Goal: Task Accomplishment & Management: Manage account settings

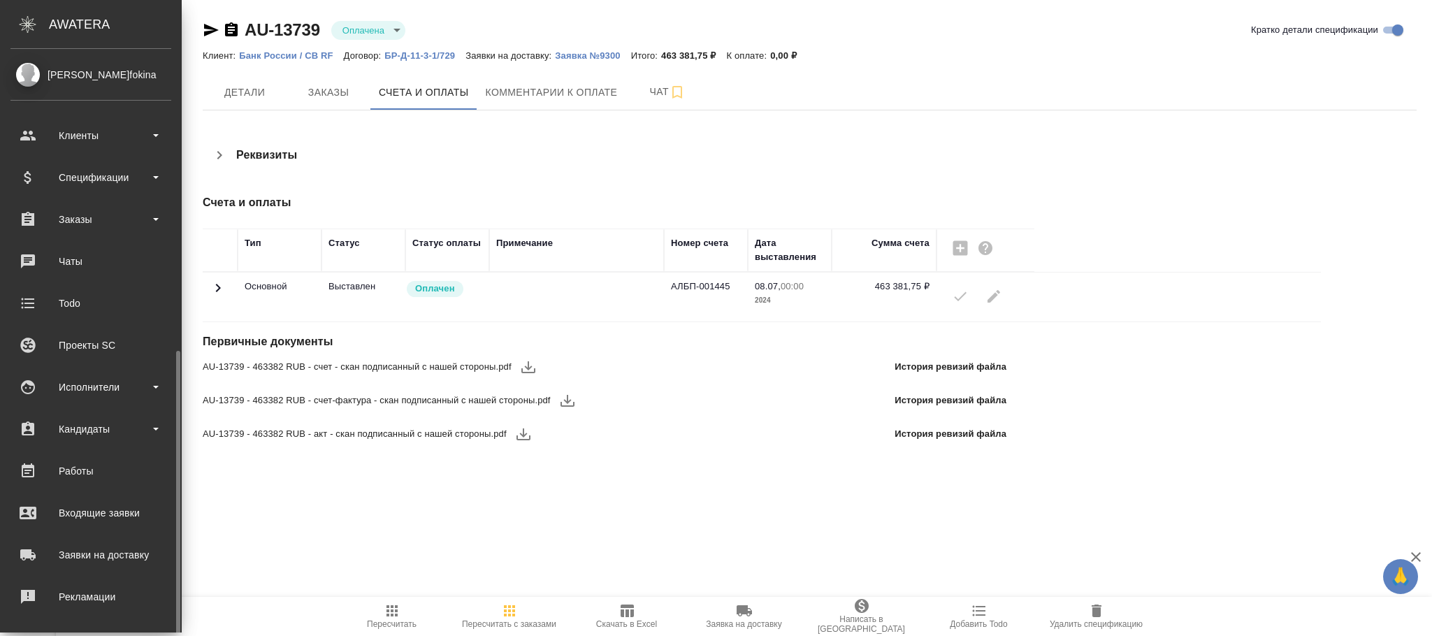
scroll to position [170, 0]
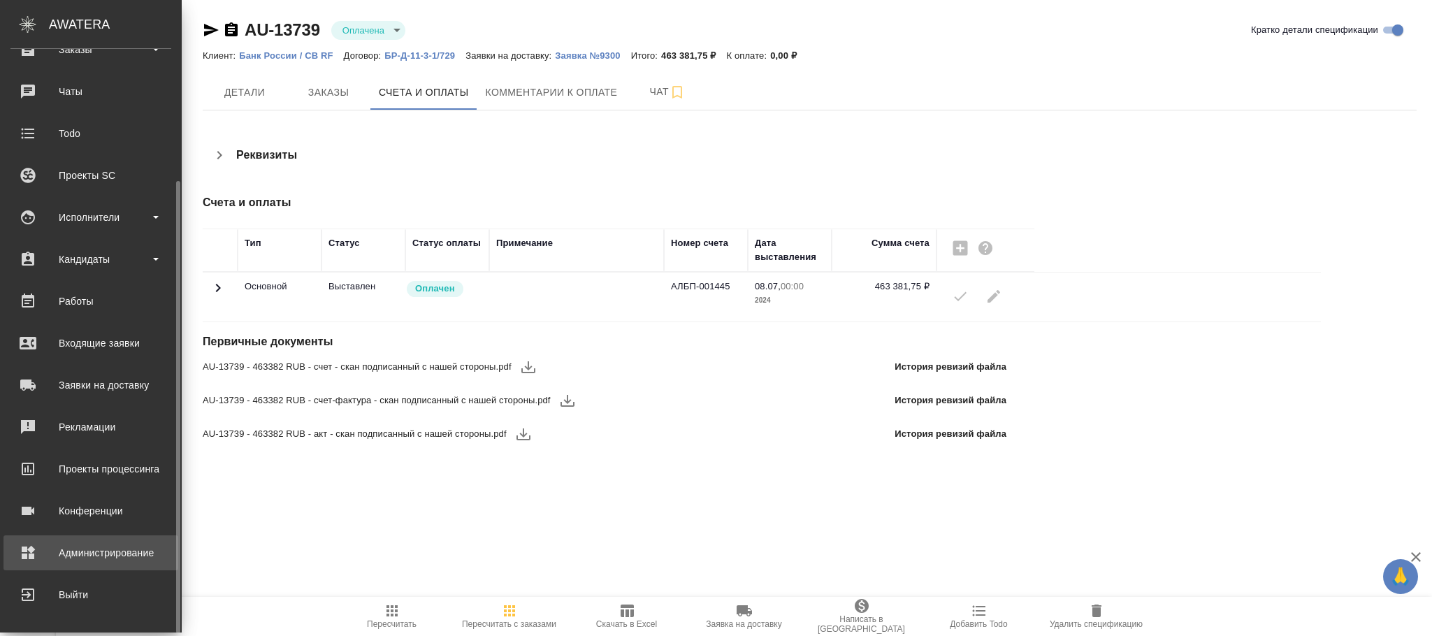
click at [93, 552] on div "Администрирование" at bounding box center [90, 553] width 161 height 21
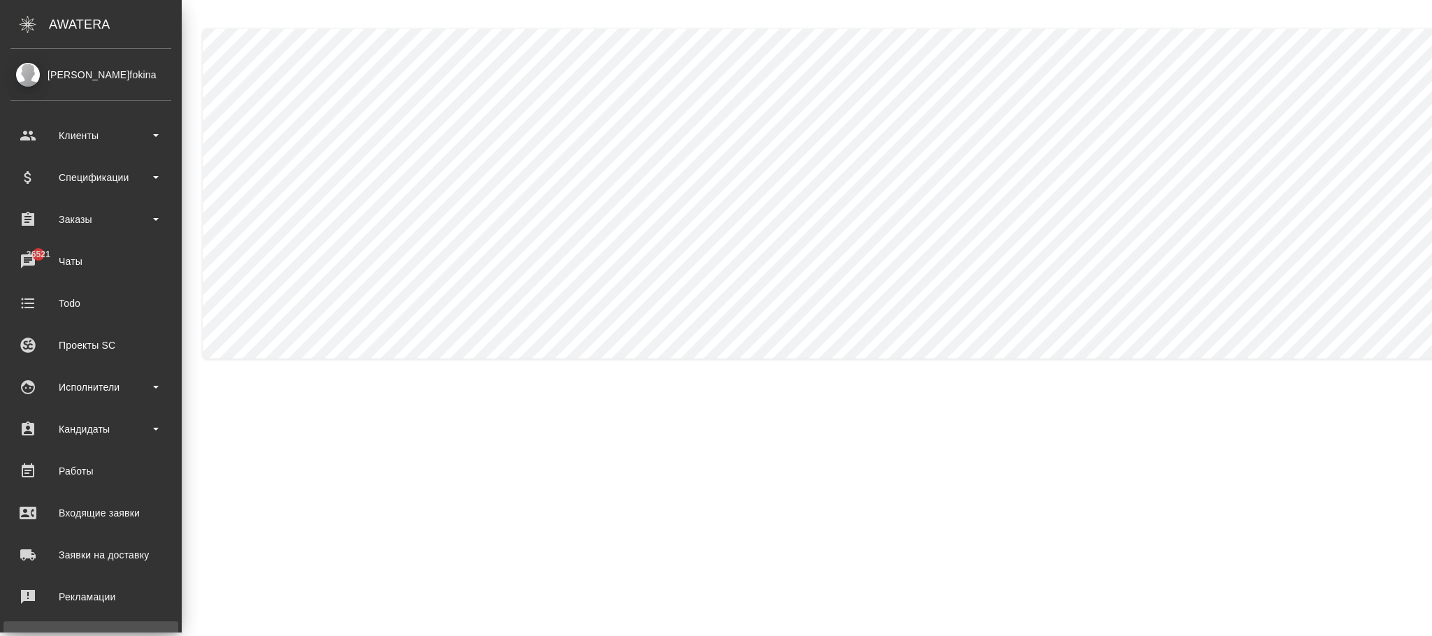
scroll to position [170, 0]
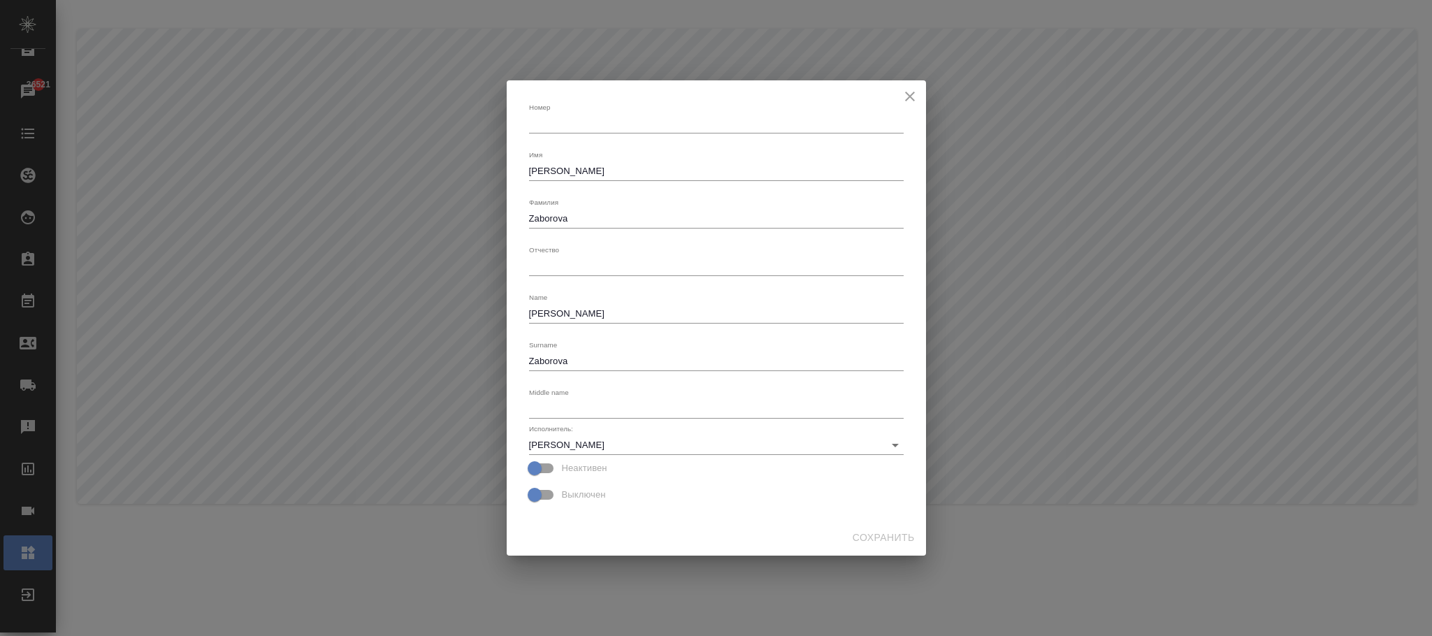
type textarea "[PERSON_NAME]"
type textarea "Zaborova"
type textarea "[PERSON_NAME]"
type textarea "Zaborova"
type input "[PERSON_NAME]"
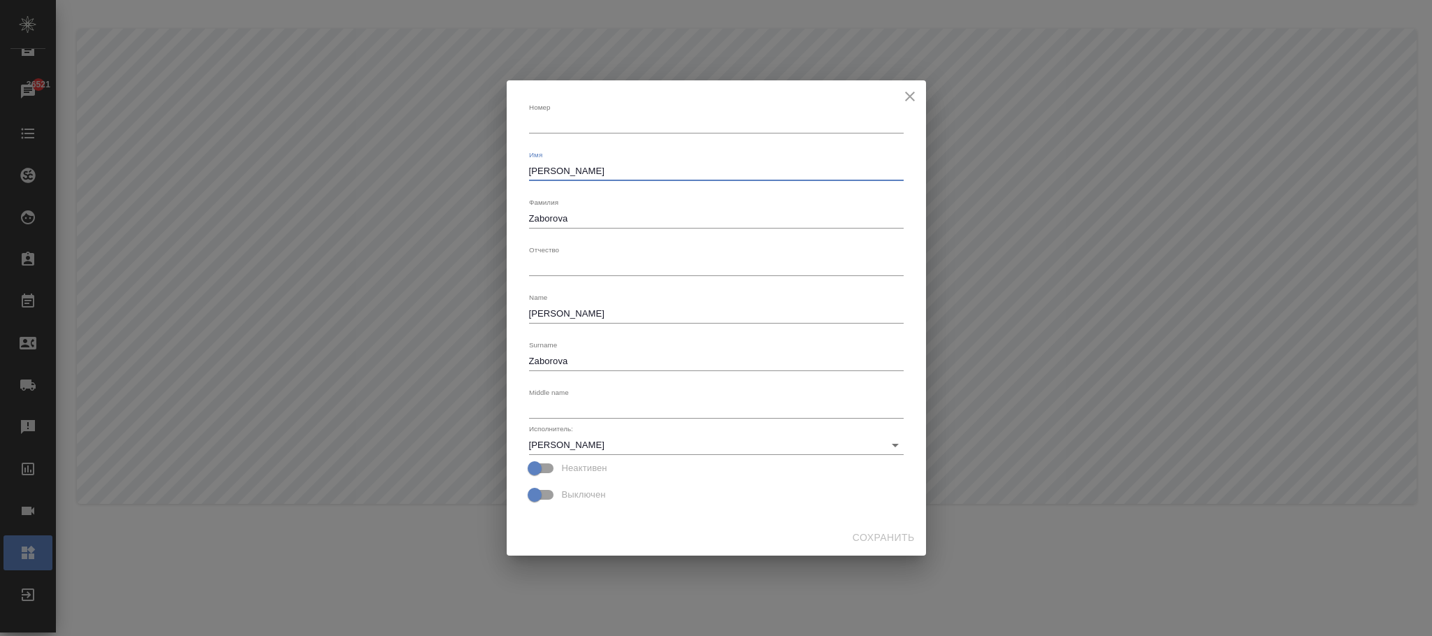
drag, startPoint x: 606, startPoint y: 173, endPoint x: 386, endPoint y: 179, distance: 220.3
click at [344, 164] on div "[PERSON_NAME] x Имя [PERSON_NAME] [PERSON_NAME] x Отчество x Name [PERSON_NAME]…" at bounding box center [716, 318] width 1432 height 636
type textarea "[PERSON_NAME]"
drag, startPoint x: 600, startPoint y: 208, endPoint x: 477, endPoint y: 213, distance: 123.1
click at [477, 213] on div "[PERSON_NAME] x Имя [PERSON_NAME] [PERSON_NAME] x Отчество x Name [PERSON_NAME]…" at bounding box center [716, 318] width 1432 height 636
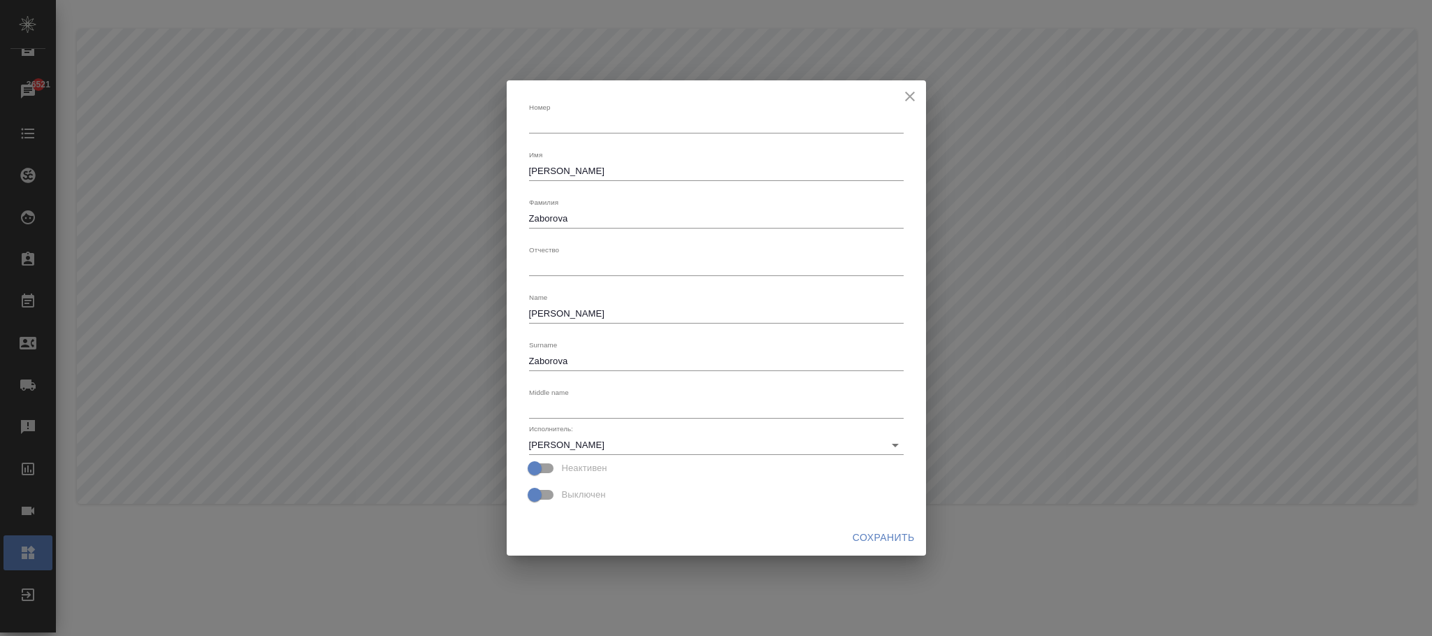
drag, startPoint x: 596, startPoint y: 210, endPoint x: 458, endPoint y: 218, distance: 138.6
click at [458, 218] on div "[PERSON_NAME] x Имя [PERSON_NAME] [PERSON_NAME] x Отчество x Name [PERSON_NAME]…" at bounding box center [716, 318] width 1432 height 636
drag, startPoint x: 588, startPoint y: 215, endPoint x: 501, endPoint y: 208, distance: 87.0
click at [501, 208] on div "[PERSON_NAME] x Имя [PERSON_NAME] [PERSON_NAME] x Отчество x Name [PERSON_NAME]…" at bounding box center [716, 318] width 1432 height 636
type textarea "[PERSON_NAME]"
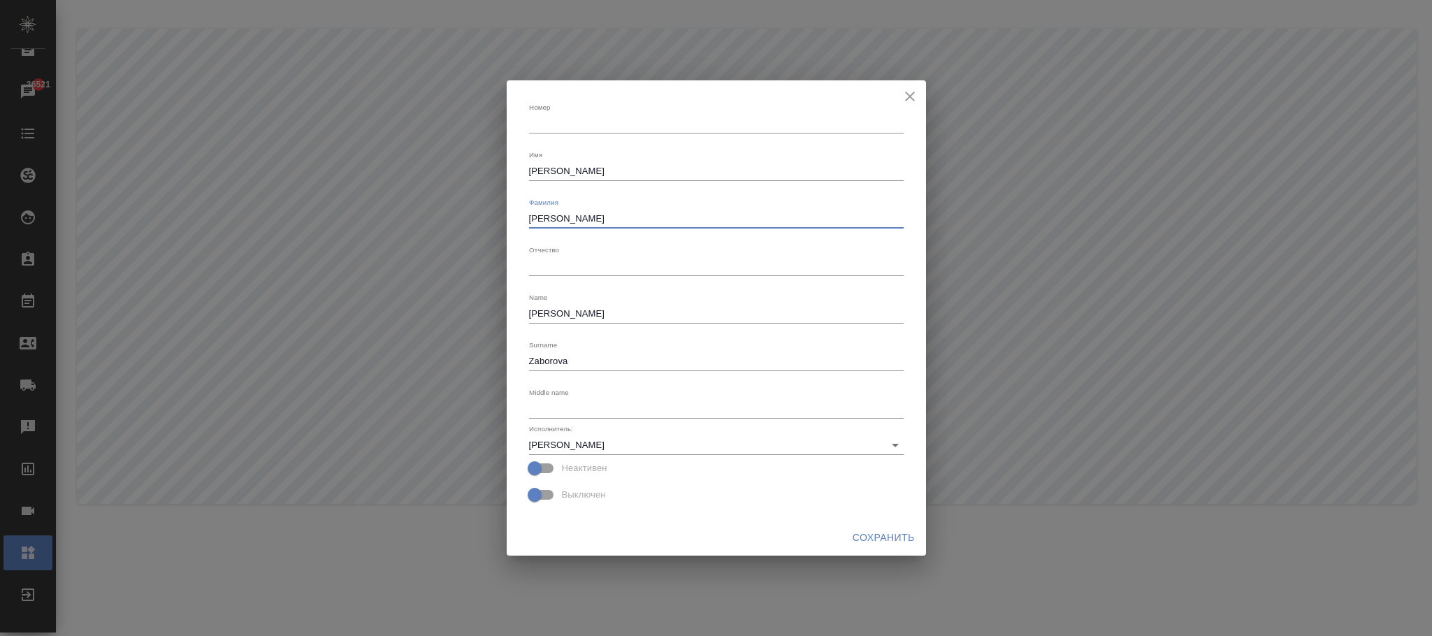
click at [881, 529] on span "Сохранить" at bounding box center [884, 537] width 62 height 17
